Goal: Transaction & Acquisition: Purchase product/service

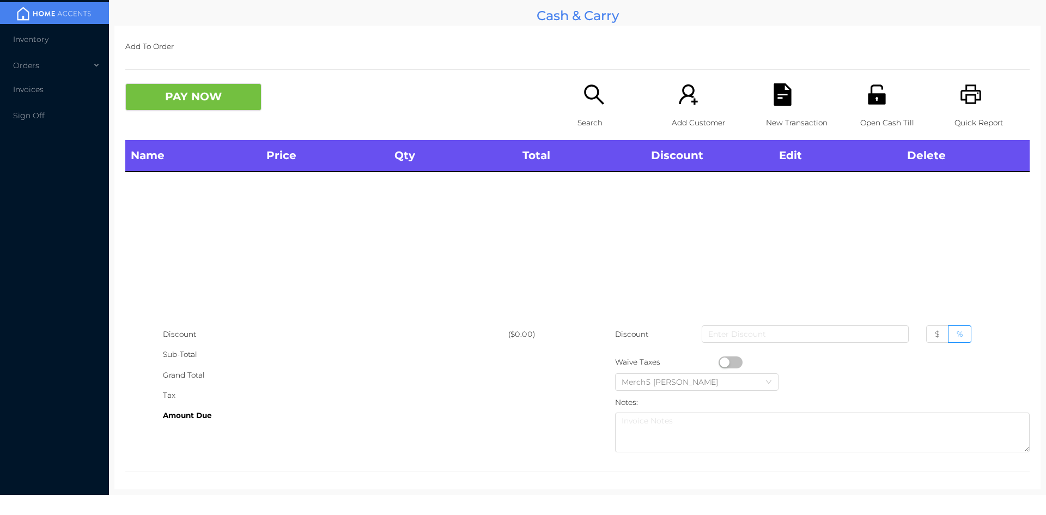
scroll to position [6, 0]
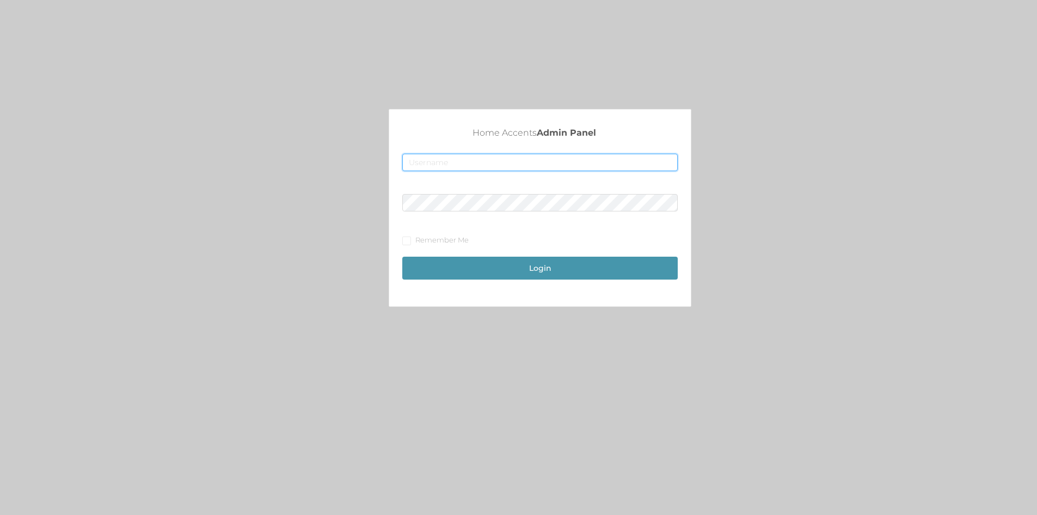
click at [412, 160] on input "text" at bounding box center [540, 162] width 276 height 17
type input "[EMAIL_ADDRESS][DOMAIN_NAME]"
click at [409, 239] on input "Remember Me" at bounding box center [406, 240] width 8 height 8
checkbox input "true"
click at [529, 269] on button "Login" at bounding box center [540, 268] width 276 height 23
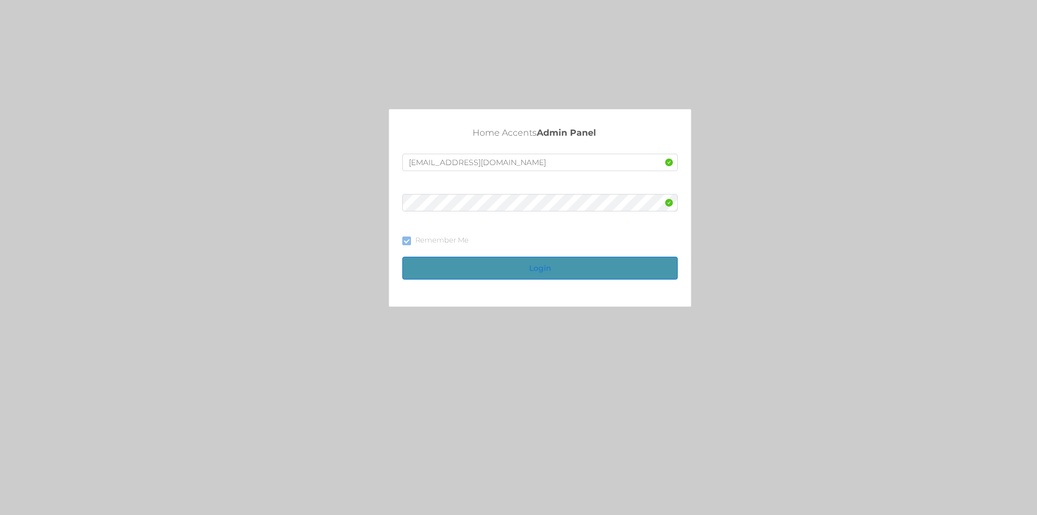
click at [530, 264] on button "Login" at bounding box center [540, 268] width 276 height 23
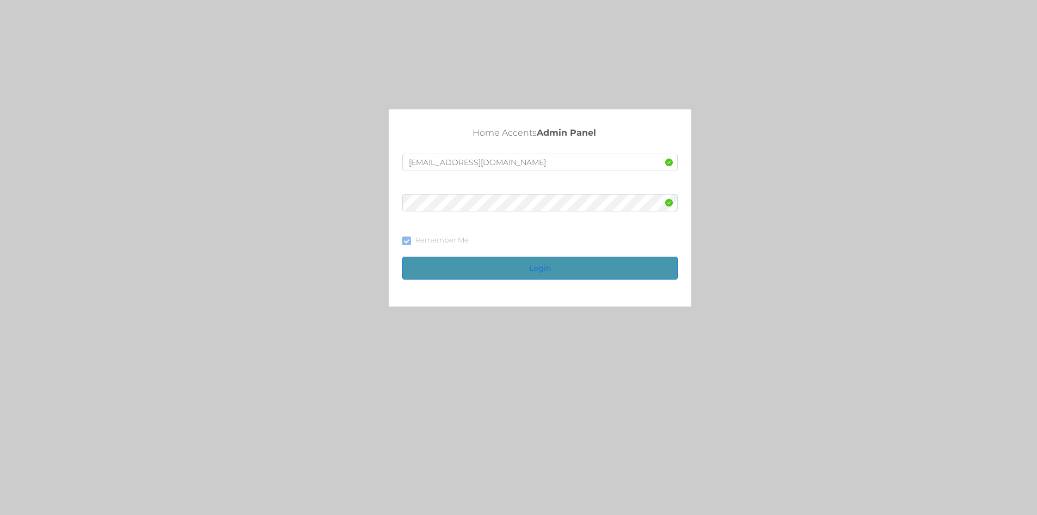
click at [530, 264] on button "Login" at bounding box center [540, 268] width 276 height 23
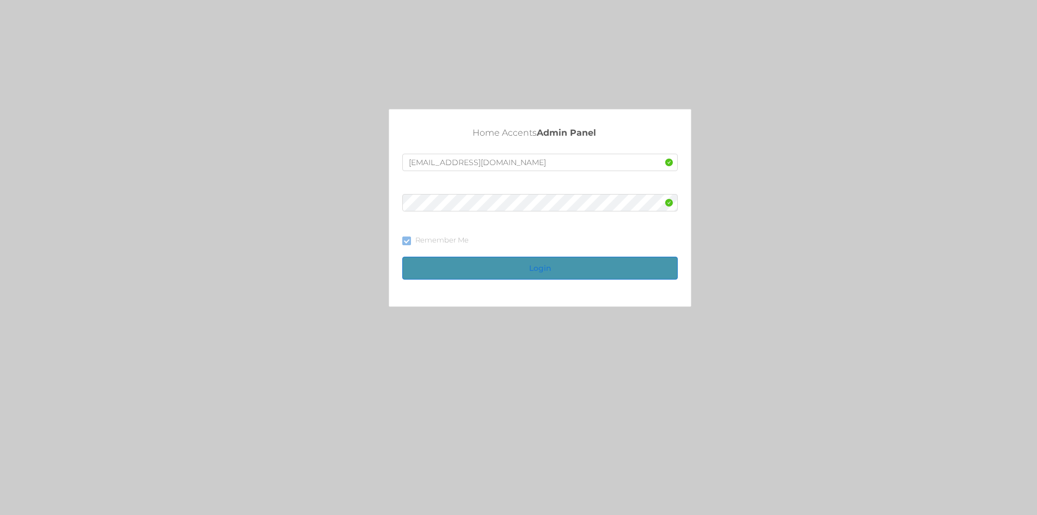
click at [530, 264] on button "Login" at bounding box center [540, 268] width 276 height 23
click at [539, 266] on button "Login" at bounding box center [540, 268] width 276 height 23
click at [408, 158] on input "text" at bounding box center [540, 162] width 276 height 17
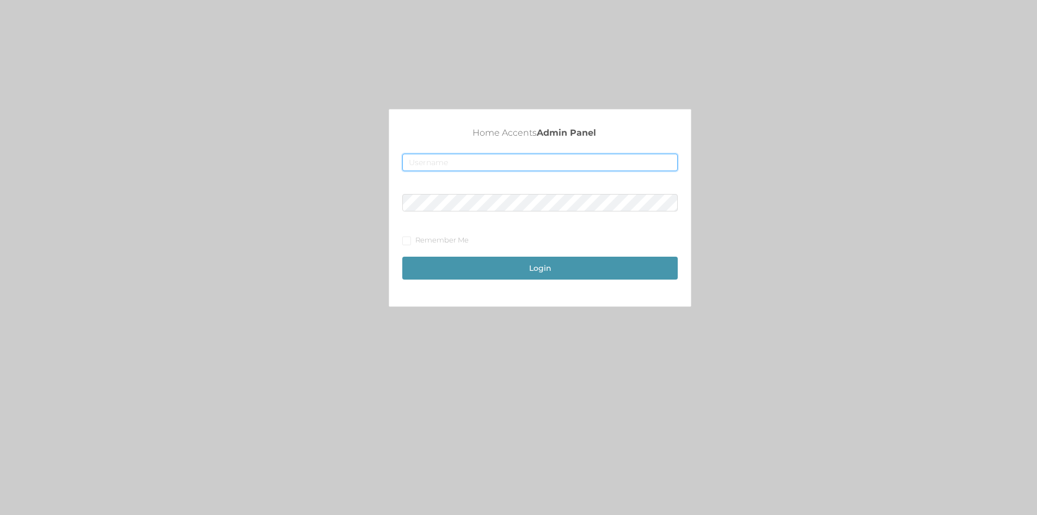
type input "[EMAIL_ADDRESS][DOMAIN_NAME]"
click at [538, 269] on button "Login" at bounding box center [540, 268] width 276 height 23
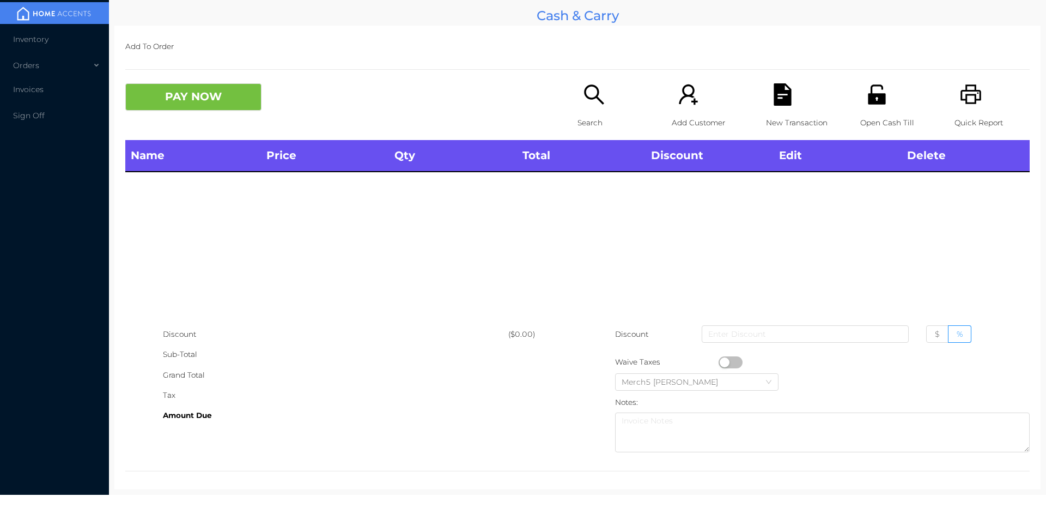
click at [873, 92] on icon "icon: unlock" at bounding box center [876, 94] width 22 height 22
click at [588, 93] on icon "icon: search" at bounding box center [594, 94] width 22 height 22
click at [590, 95] on icon "icon: search" at bounding box center [594, 94] width 22 height 22
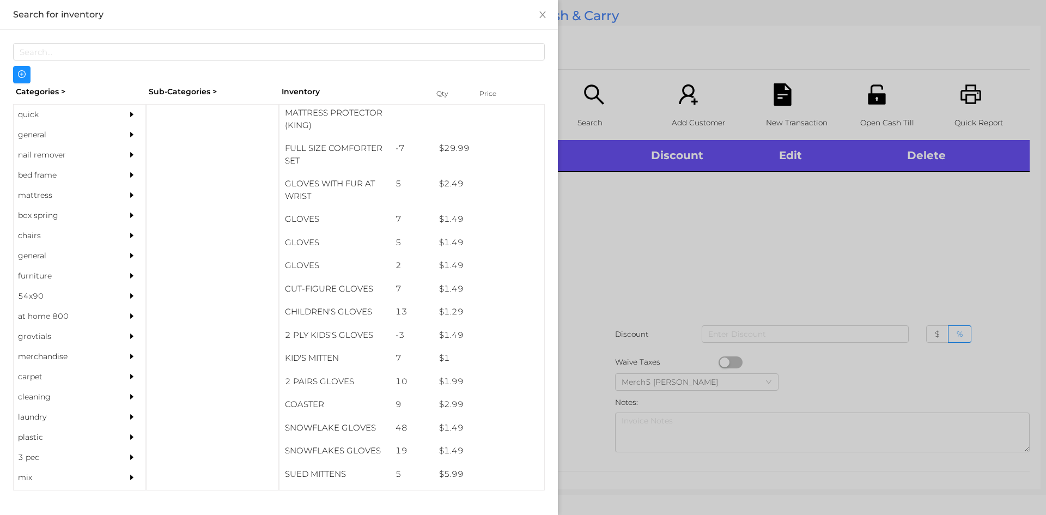
scroll to position [305, 0]
click at [23, 137] on div "general" at bounding box center [63, 135] width 99 height 20
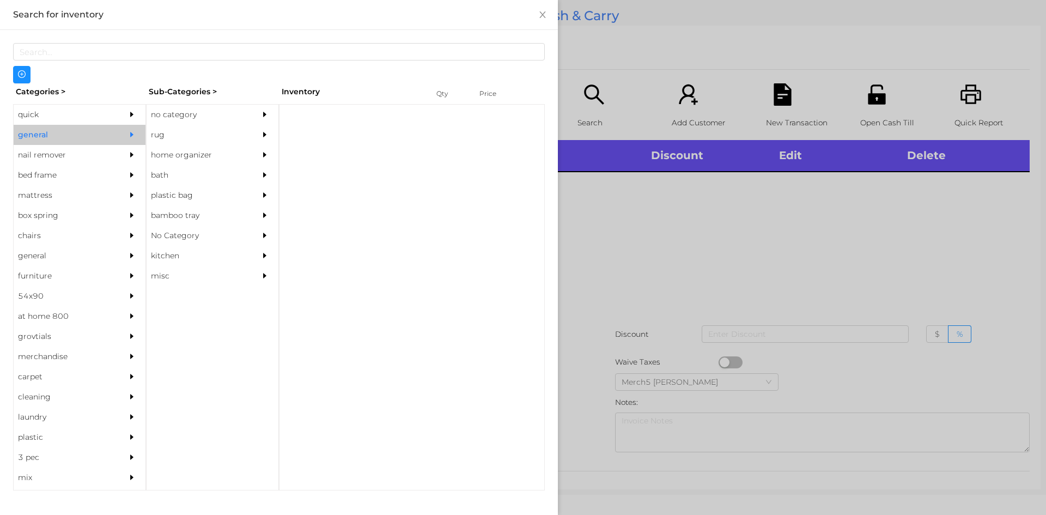
click at [179, 114] on div "no category" at bounding box center [196, 115] width 99 height 20
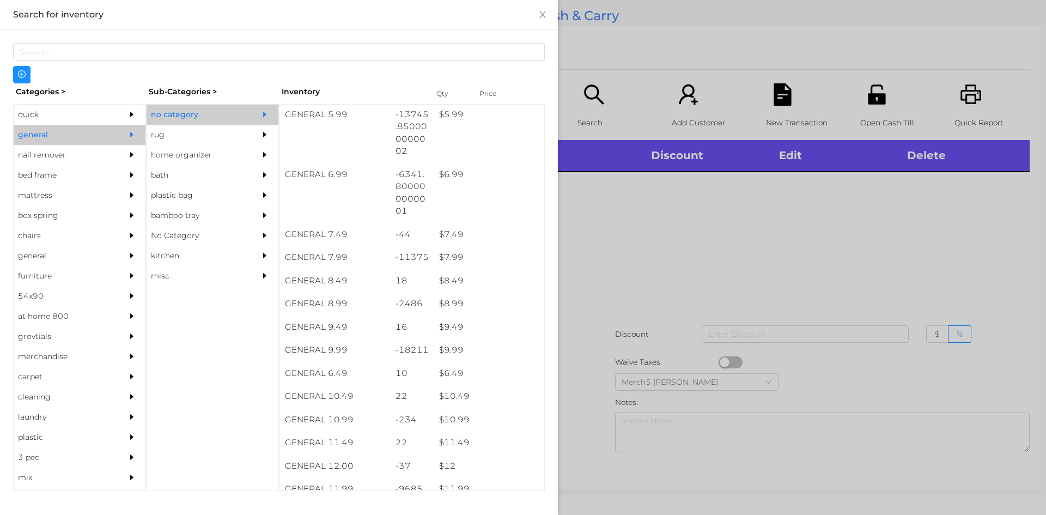
scroll to position [468, 0]
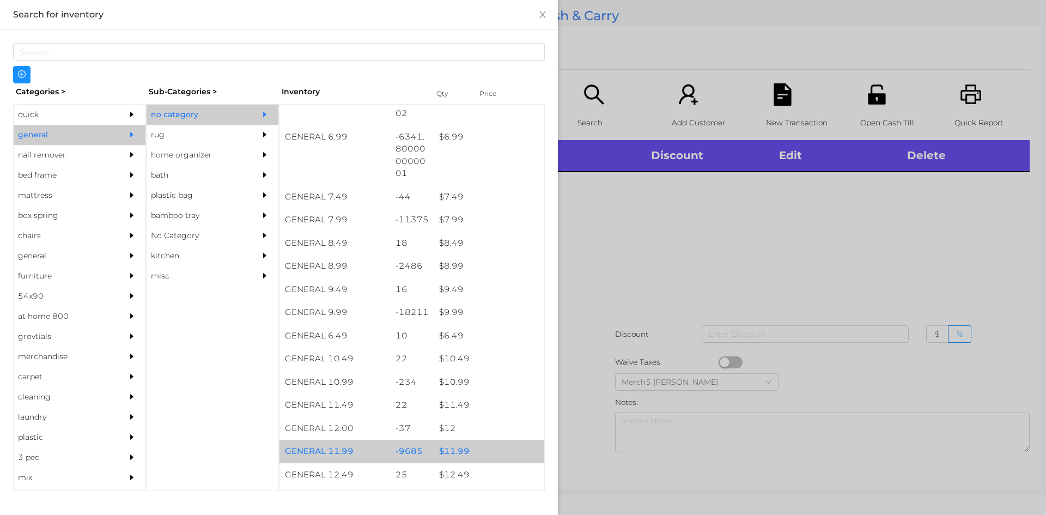
click at [454, 453] on div "$ 11.99" at bounding box center [489, 451] width 111 height 23
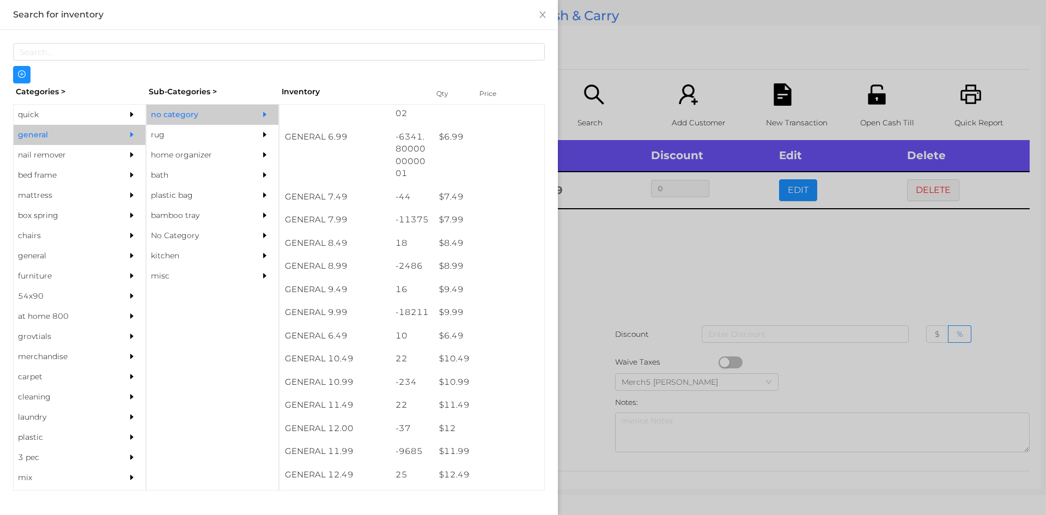
click at [656, 264] on div at bounding box center [523, 257] width 1046 height 515
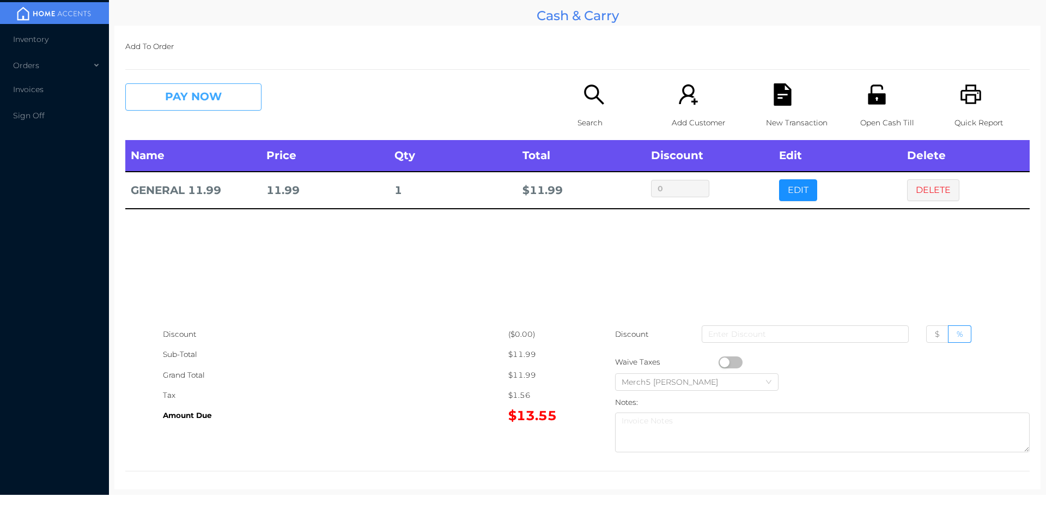
click at [200, 88] on button "PAY NOW" at bounding box center [193, 96] width 136 height 27
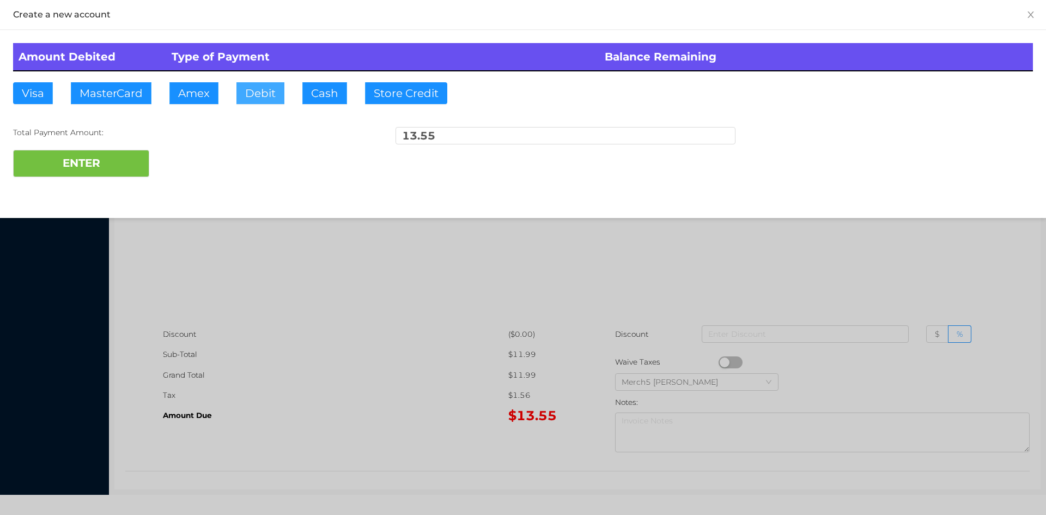
click at [273, 91] on button "Debit" at bounding box center [260, 93] width 48 height 22
click at [109, 164] on button "ENTER" at bounding box center [81, 163] width 136 height 27
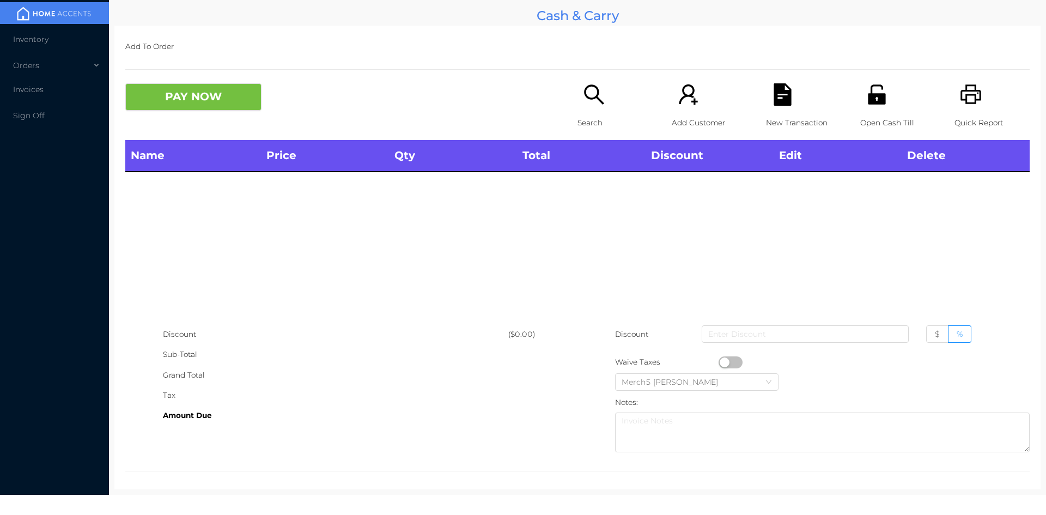
click at [869, 106] on icon "icon: unlock" at bounding box center [876, 94] width 22 height 22
click at [586, 95] on icon "icon: search" at bounding box center [594, 94] width 22 height 22
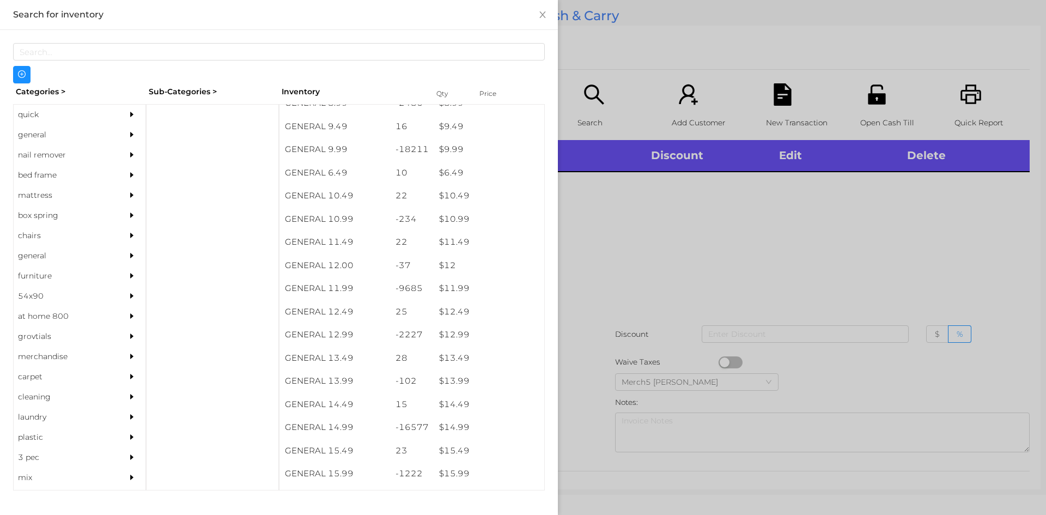
scroll to position [631, 0]
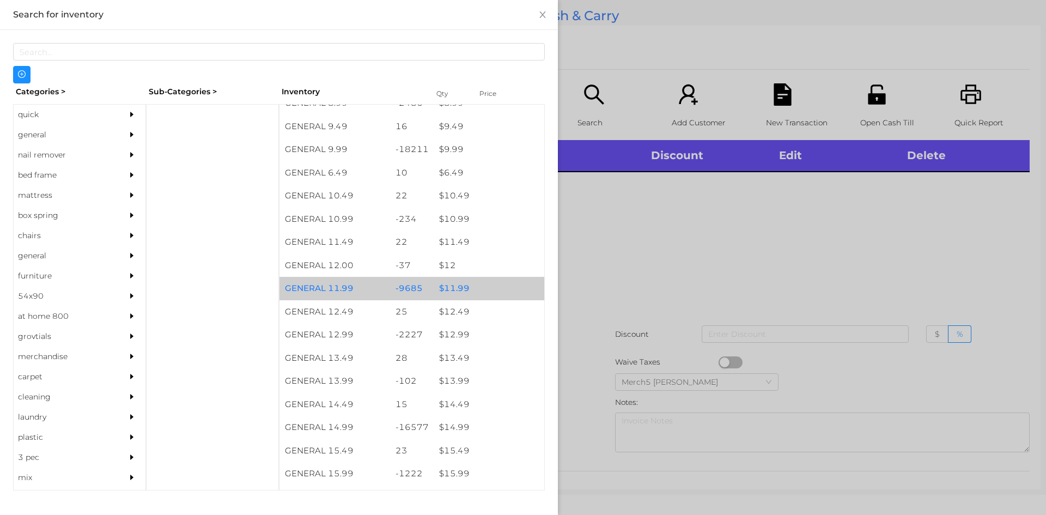
click at [457, 293] on div "$ 11.99" at bounding box center [489, 288] width 111 height 23
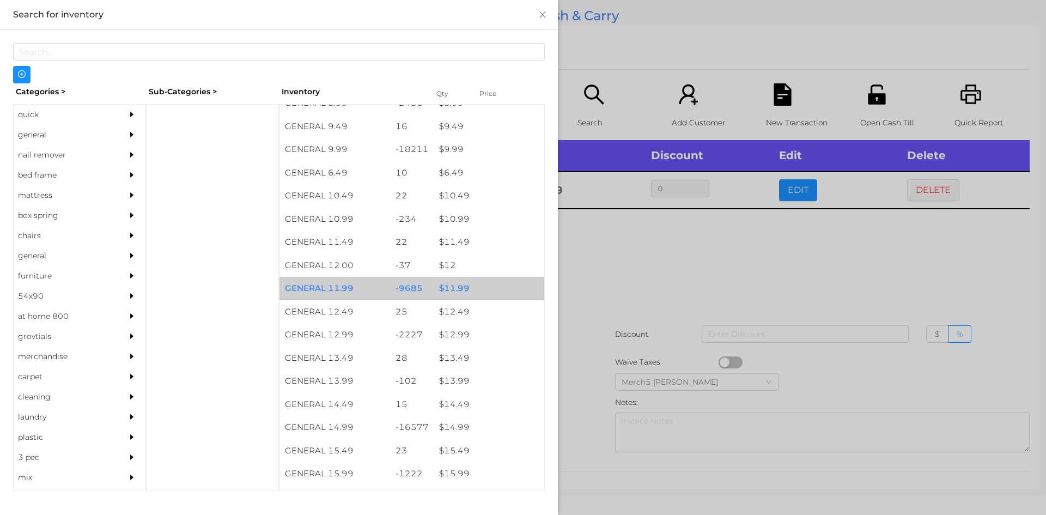
click at [29, 112] on div "quick" at bounding box center [63, 115] width 99 height 20
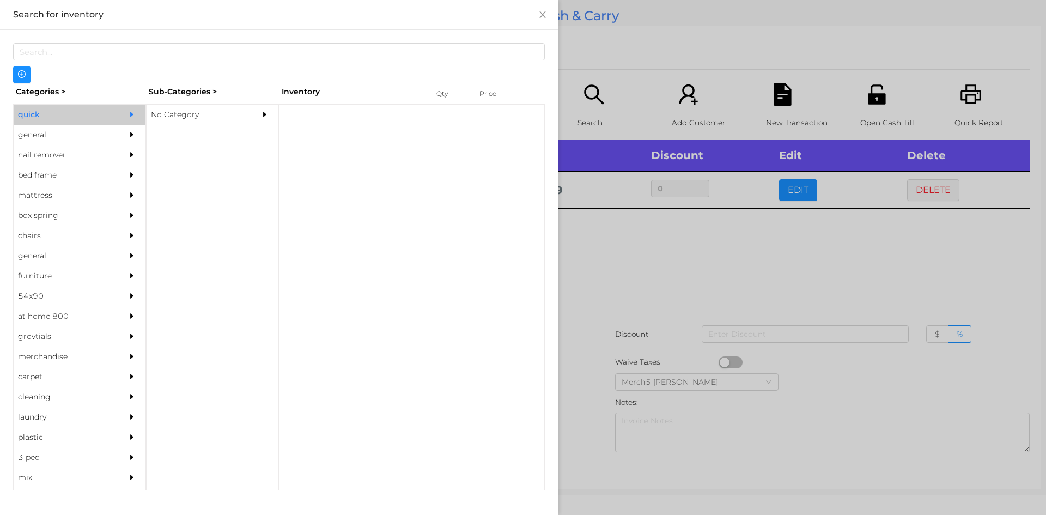
scroll to position [0, 0]
click at [172, 118] on div "No Category" at bounding box center [196, 115] width 99 height 20
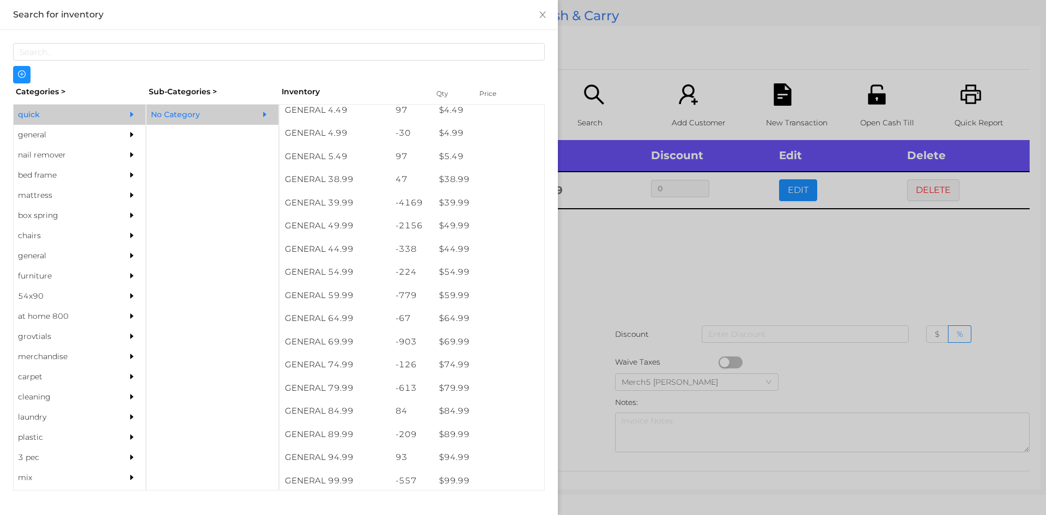
scroll to position [539, 0]
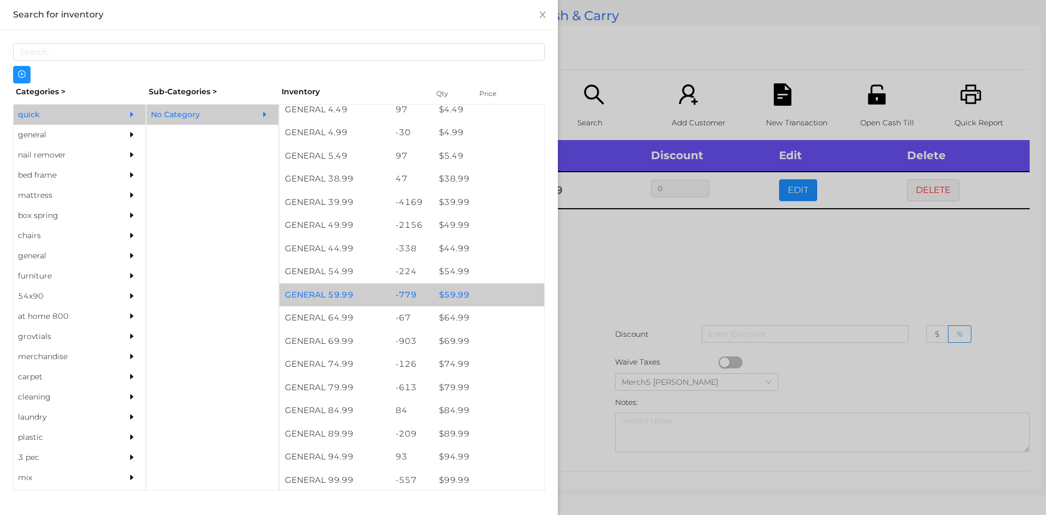
click at [448, 296] on div "$ 59.99" at bounding box center [489, 294] width 111 height 23
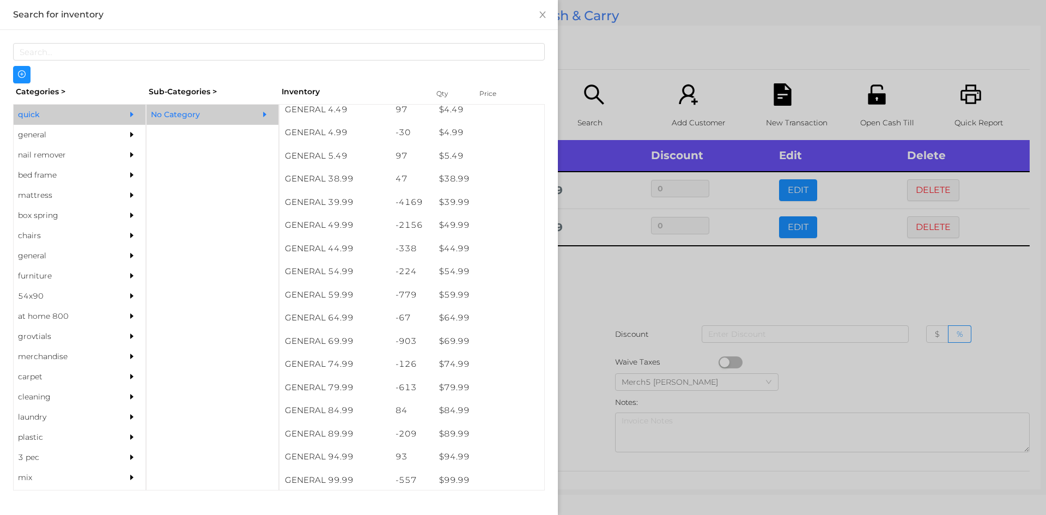
click at [593, 279] on div at bounding box center [523, 257] width 1046 height 515
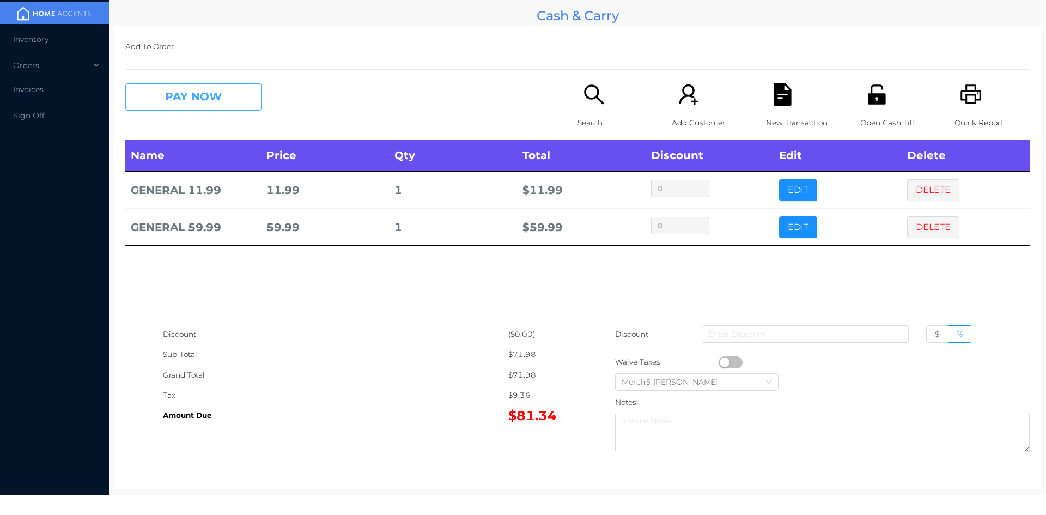
click at [211, 98] on button "PAY NOW" at bounding box center [193, 96] width 136 height 27
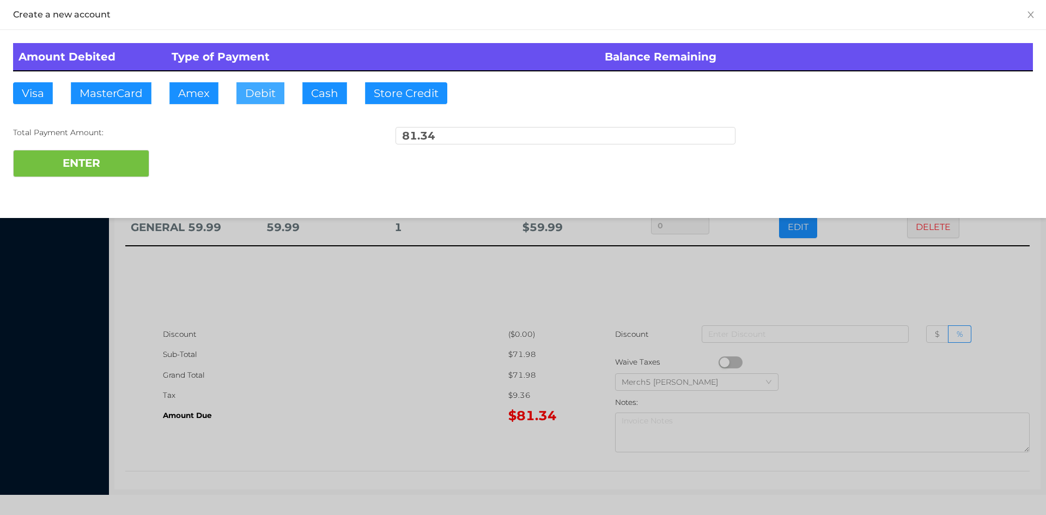
click at [266, 95] on button "Debit" at bounding box center [260, 93] width 48 height 22
click at [101, 165] on button "ENTER" at bounding box center [81, 163] width 136 height 27
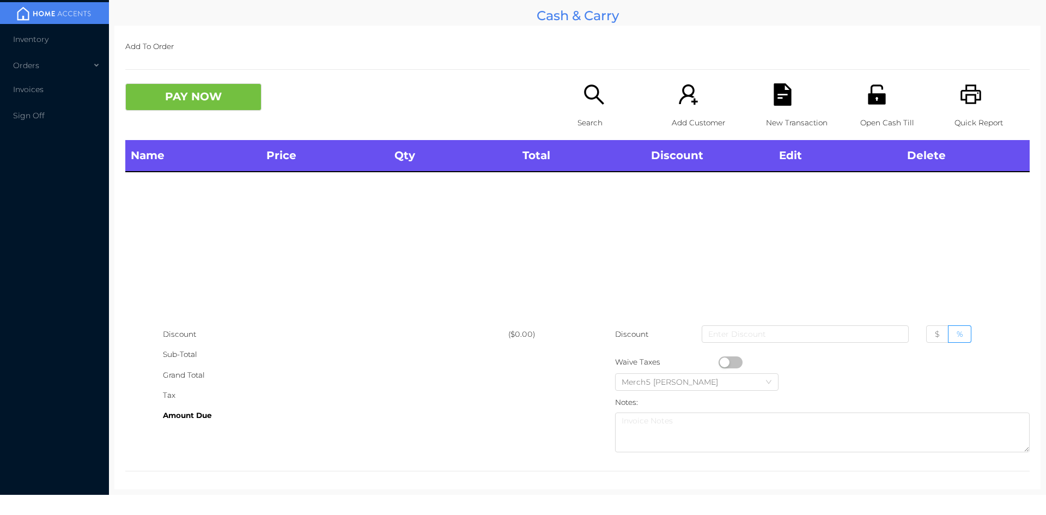
click at [870, 95] on icon "icon: unlock" at bounding box center [876, 94] width 17 height 20
